Goal: Transaction & Acquisition: Obtain resource

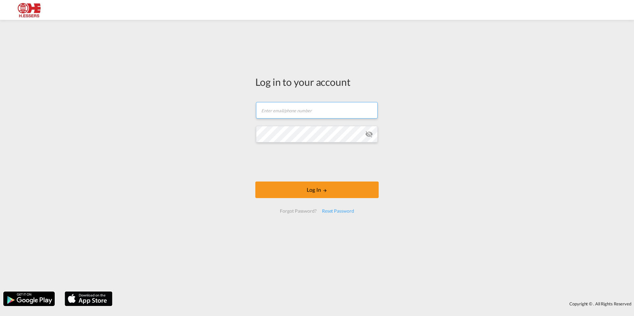
type input "[EMAIL_ADDRESS][DOMAIN_NAME]"
click at [227, 132] on div "Log in to your account [PERSON_NAME][EMAIL_ADDRESS][DOMAIN_NAME] Log In Forgot …" at bounding box center [317, 155] width 634 height 265
click at [255, 131] on form "[EMAIL_ADDRESS][DOMAIN_NAME] Log In Forgot Password? Reset Password" at bounding box center [316, 157] width 123 height 124
click at [255, 182] on button "Log In" at bounding box center [316, 190] width 123 height 17
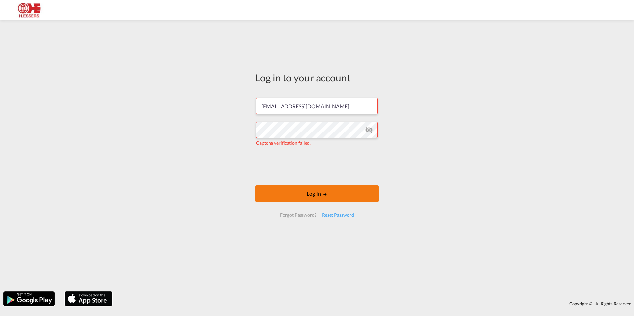
click at [342, 191] on button "Log In" at bounding box center [316, 194] width 123 height 17
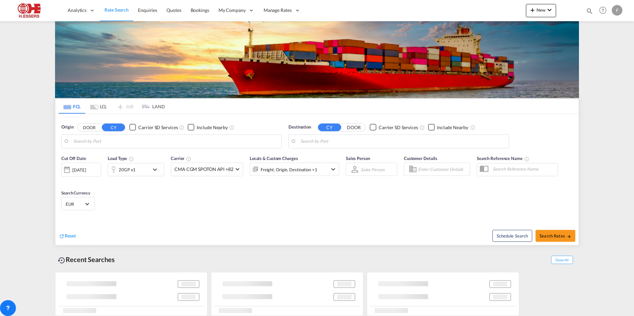
type input "[GEOGRAPHIC_DATA], BEANR"
type input "[GEOGRAPHIC_DATA], [GEOGRAPHIC_DATA], USSAV"
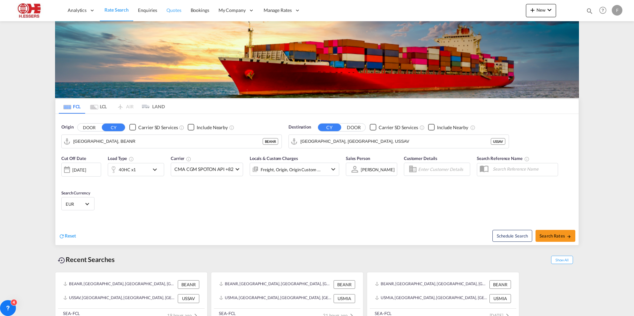
click at [167, 11] on span "Quotes" at bounding box center [173, 10] width 15 height 6
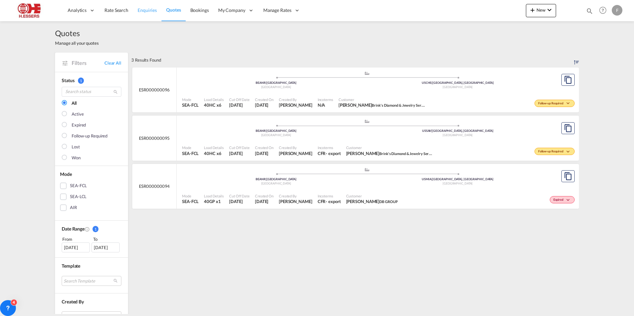
click at [151, 14] on link "Enquiries" at bounding box center [147, 11] width 29 height 22
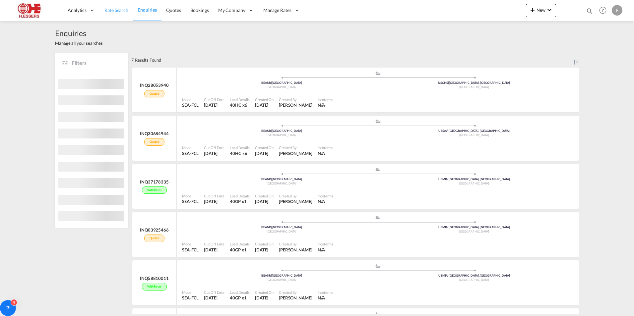
click at [118, 14] on link "Rate Search" at bounding box center [116, 11] width 33 height 22
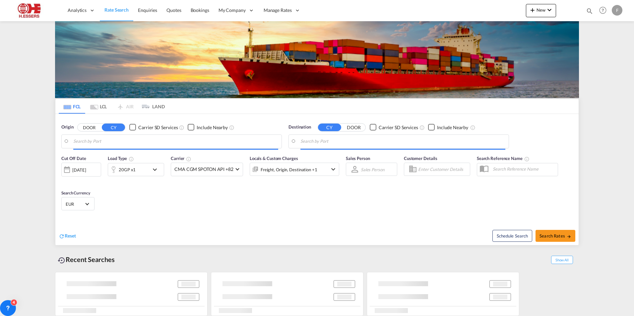
type input "[GEOGRAPHIC_DATA], BEANR"
type input "[GEOGRAPHIC_DATA], [GEOGRAPHIC_DATA], USSAV"
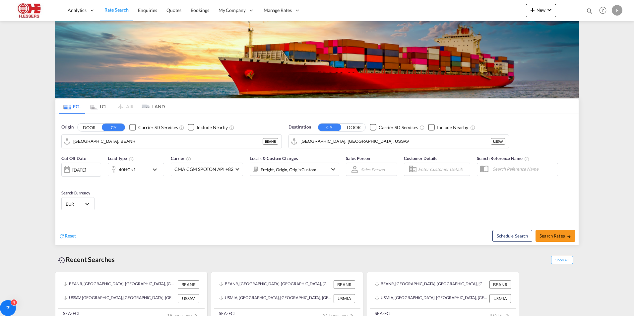
click at [564, 114] on div "Origin DOOR CY Carrier SD Services Include Nearby [GEOGRAPHIC_DATA], BEANR BEAN…" at bounding box center [316, 133] width 523 height 38
click at [206, 14] on link "Bookings" at bounding box center [200, 11] width 28 height 22
